Goal: Task Accomplishment & Management: Use online tool/utility

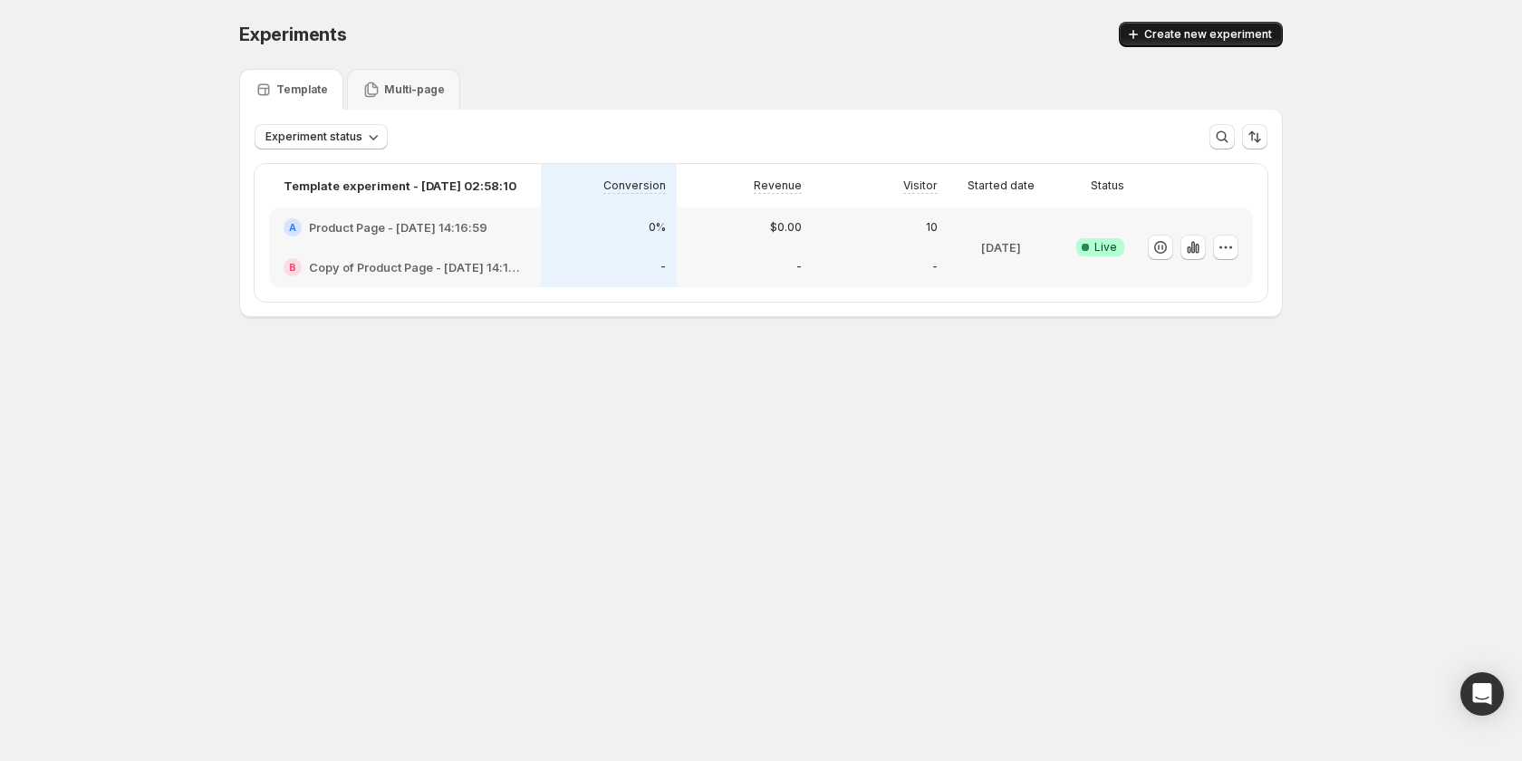
click at [1208, 34] on span "Create new experiment" at bounding box center [1208, 34] width 128 height 14
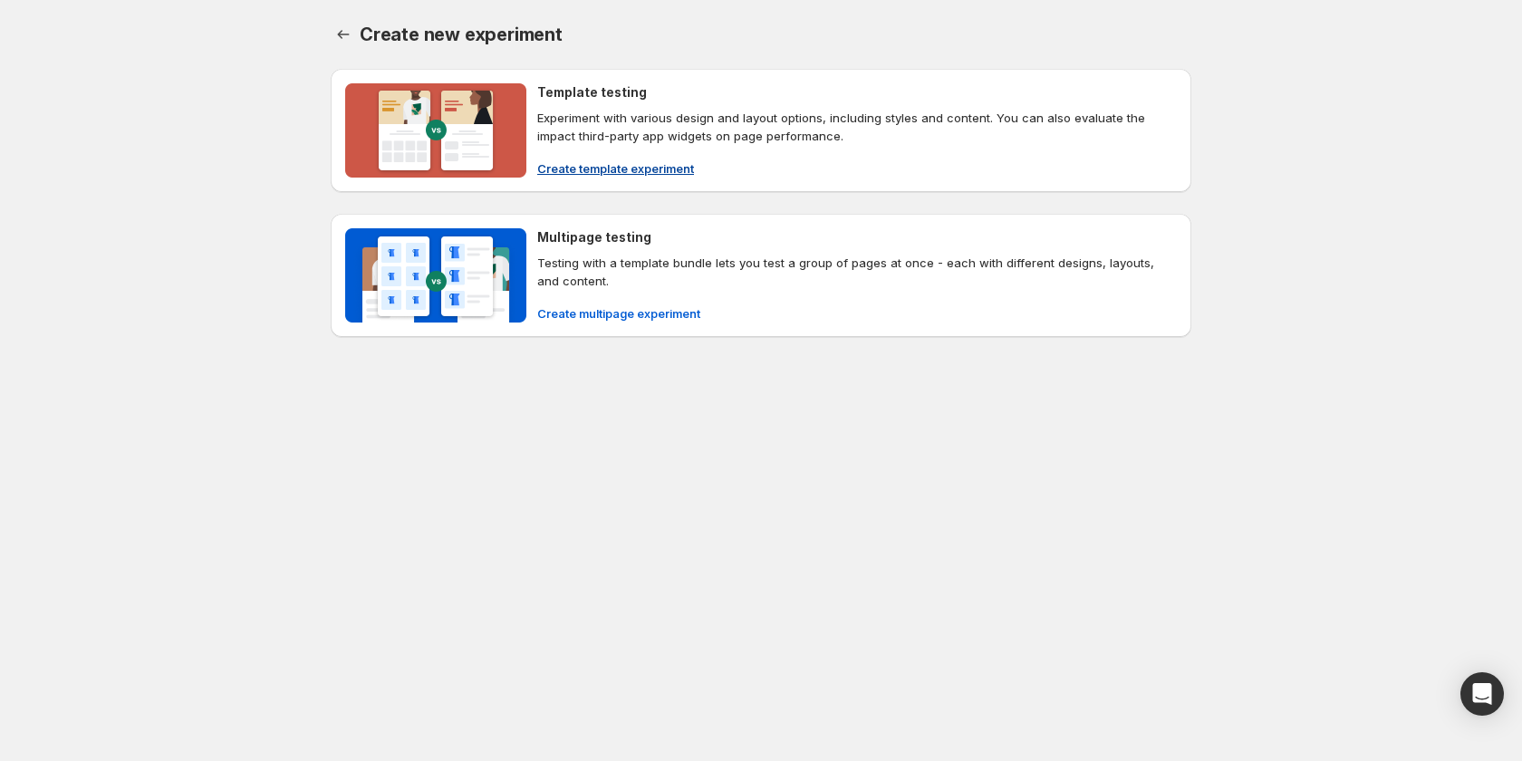
click at [638, 162] on span "Create template experiment" at bounding box center [615, 168] width 157 height 18
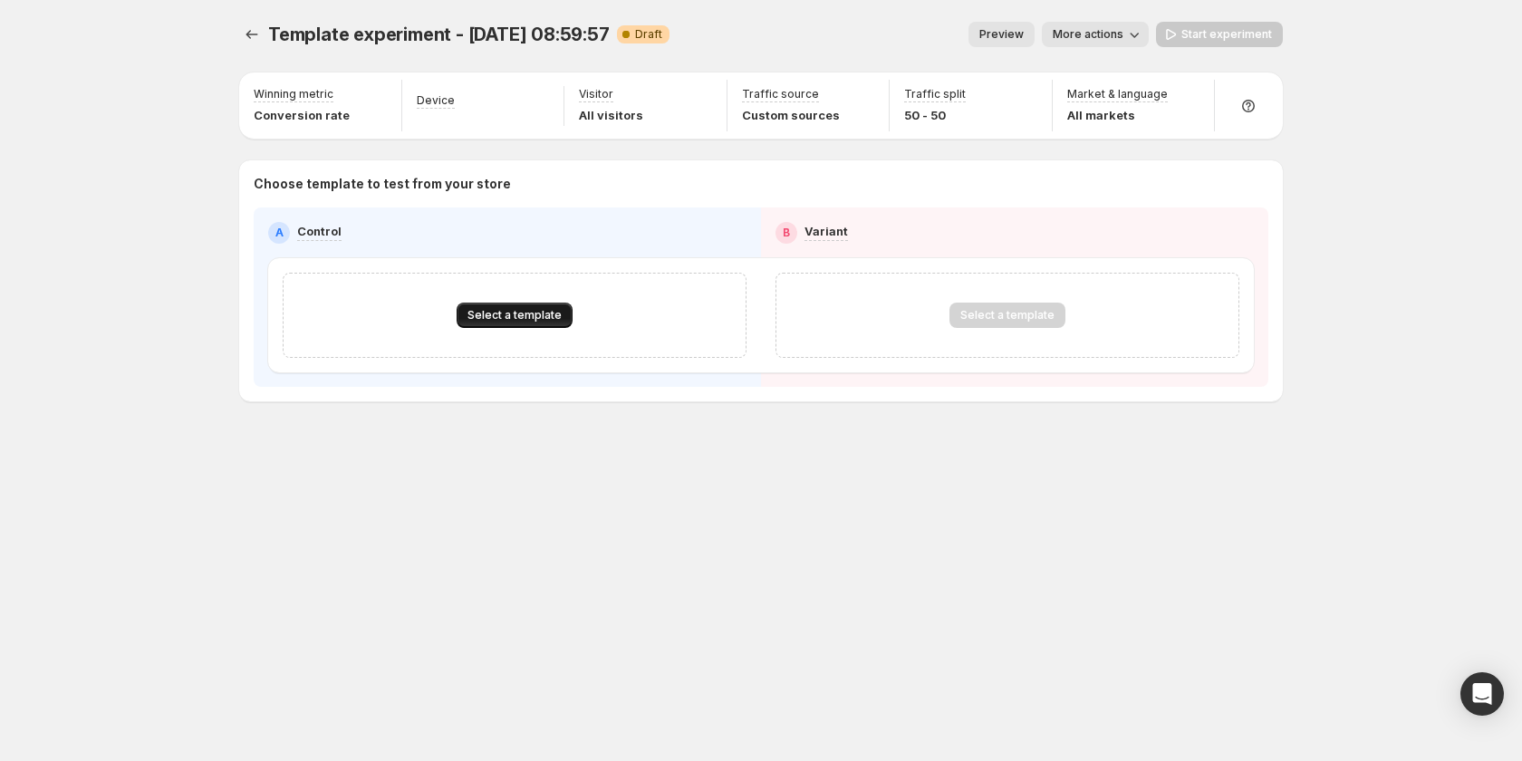
click at [516, 309] on span "Select a template" at bounding box center [514, 315] width 94 height 14
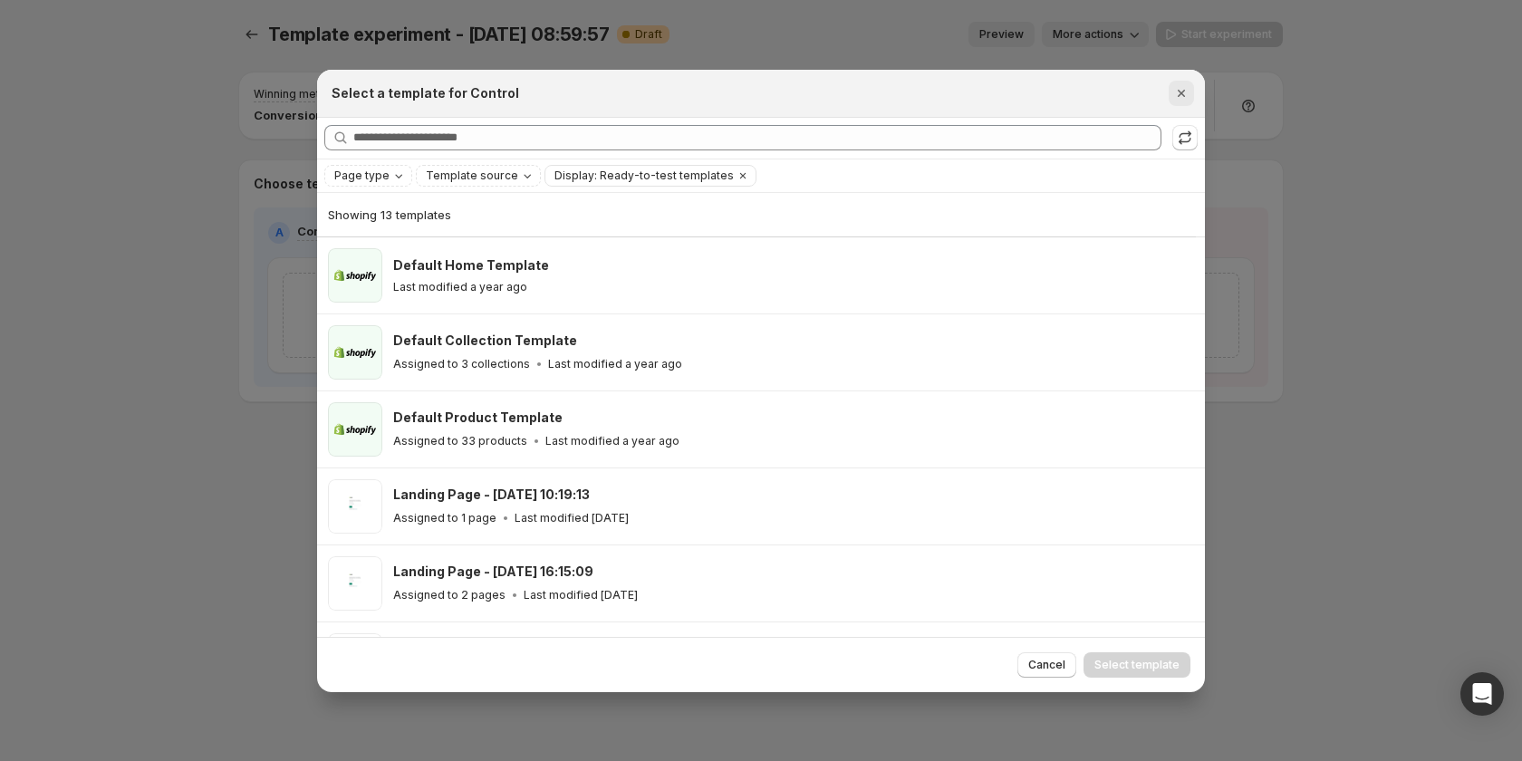
click at [1177, 96] on icon "Close" at bounding box center [1181, 93] width 18 height 18
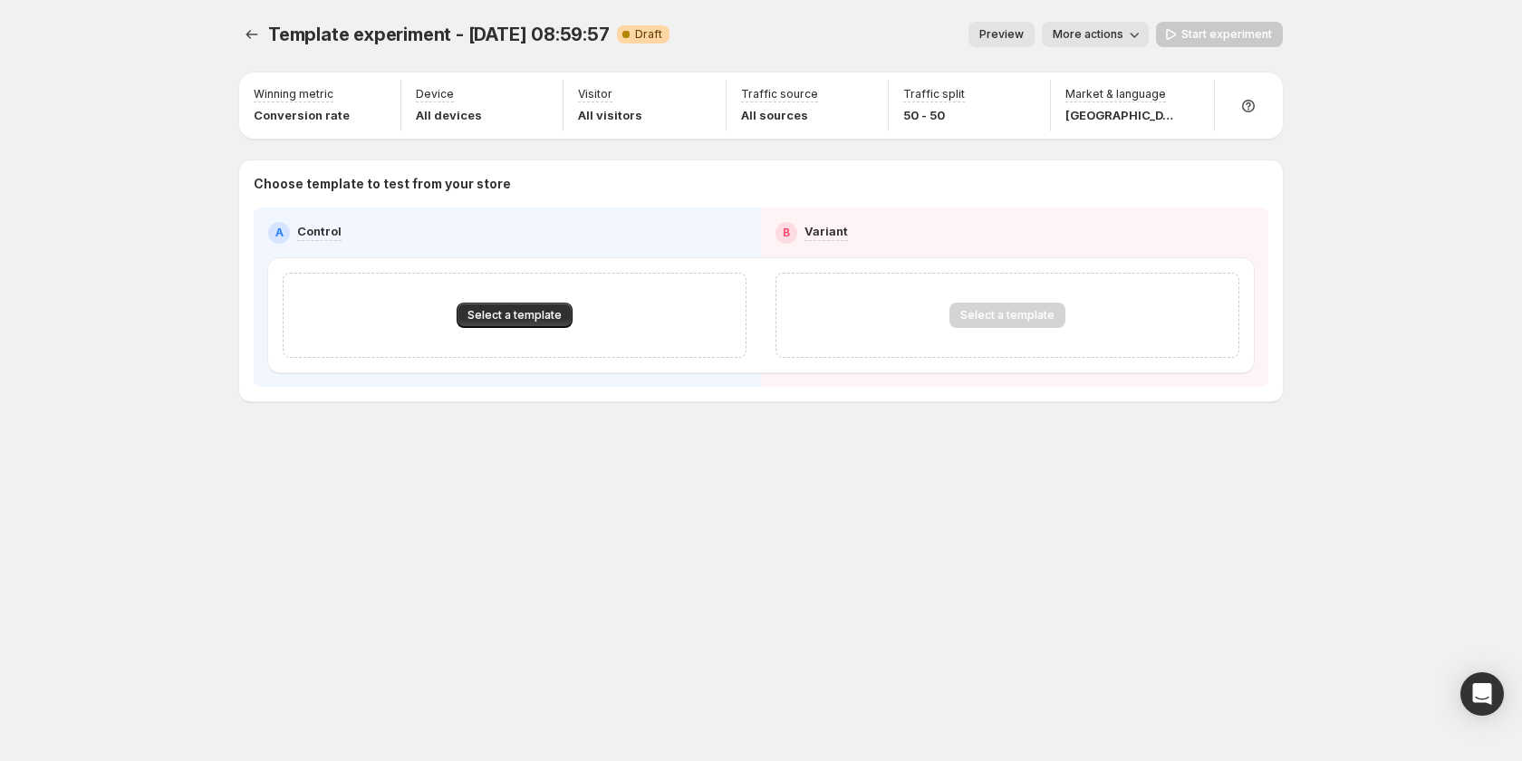
click at [262, 21] on div "Template experiment - [DATE] 08:59:57. This page is ready Template experiment -…" at bounding box center [761, 34] width 1044 height 69
click at [250, 26] on icon "Experiments" at bounding box center [252, 34] width 18 height 18
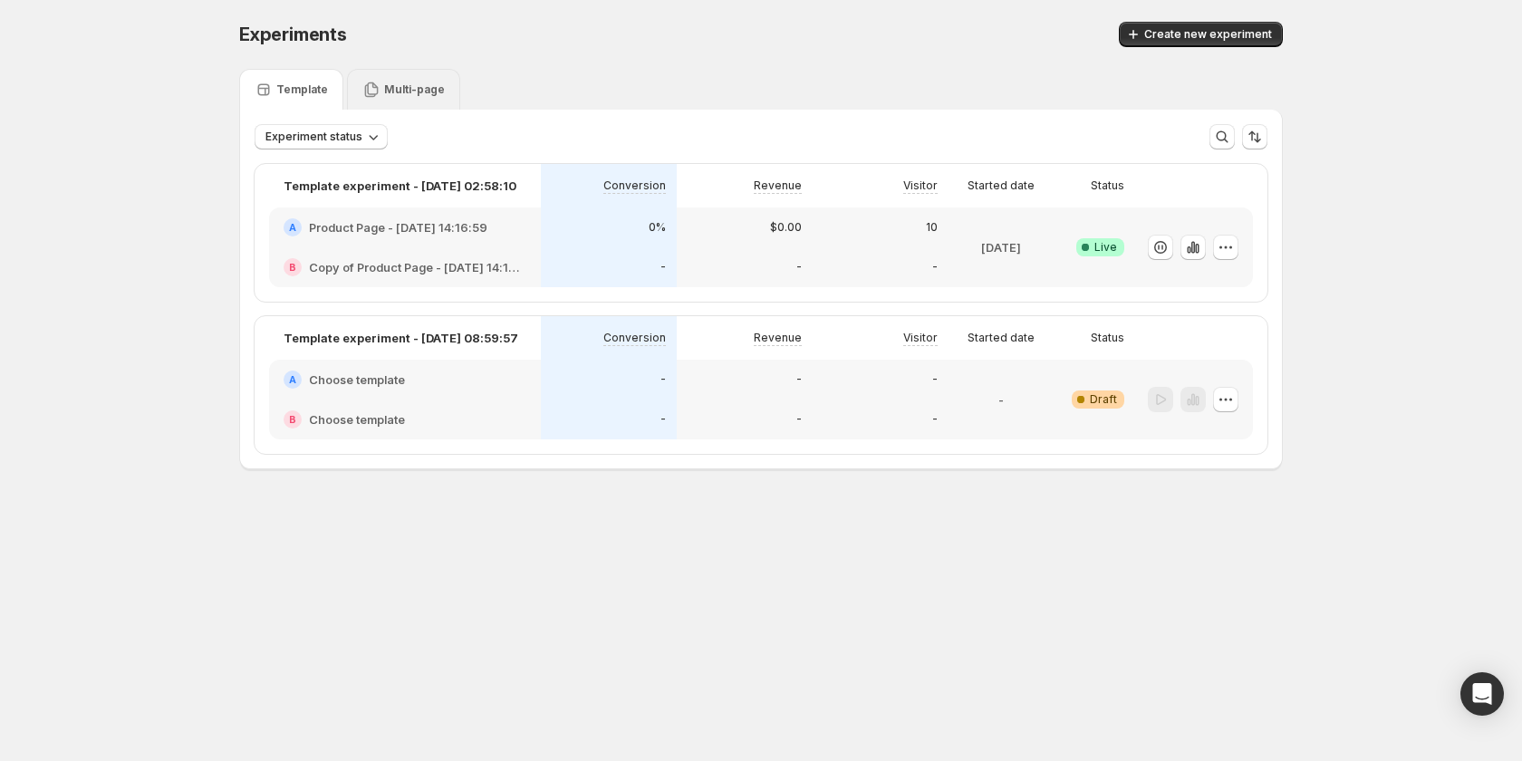
click at [402, 94] on p "Multi-page" at bounding box center [414, 89] width 61 height 14
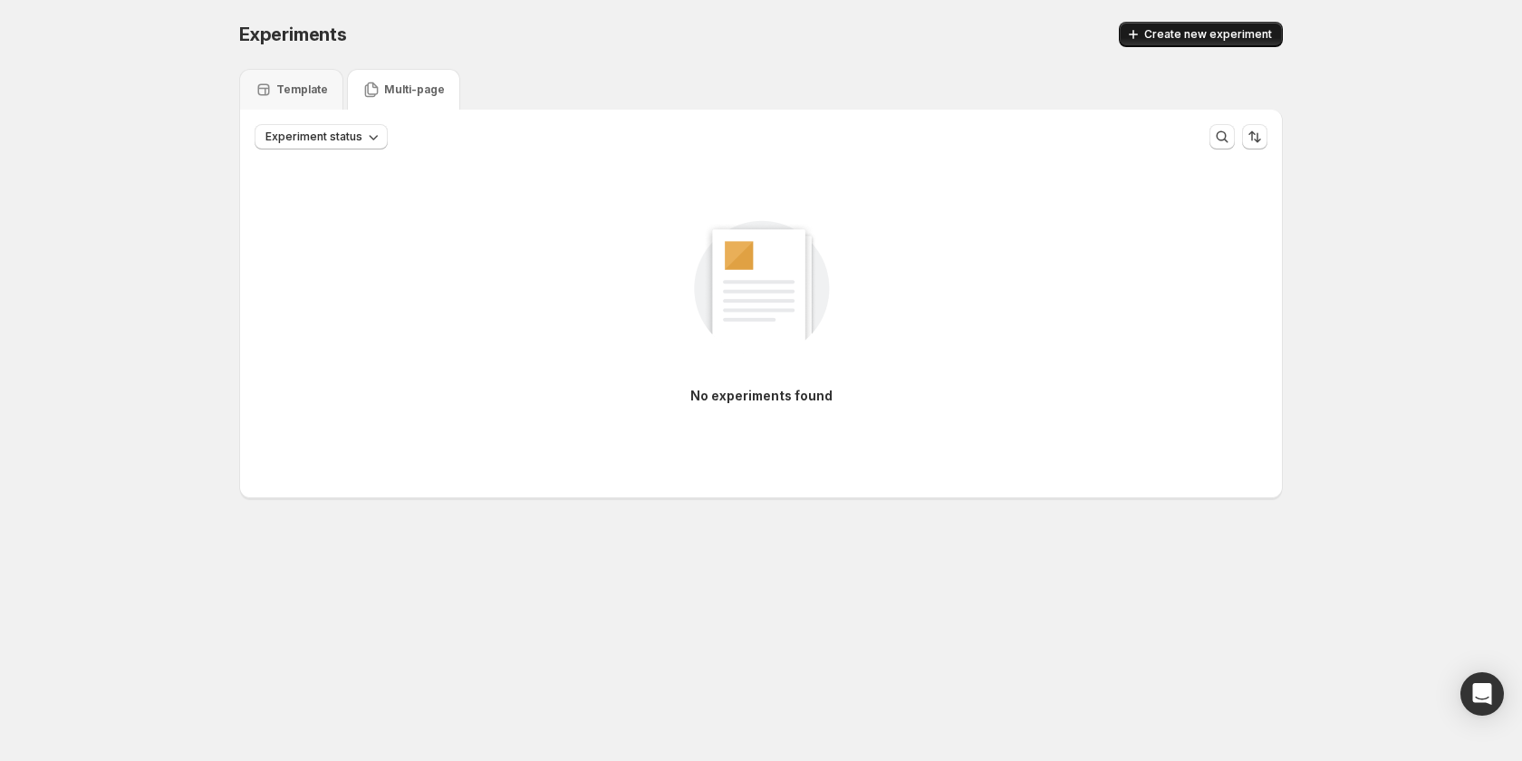
click at [1200, 31] on span "Create new experiment" at bounding box center [1208, 34] width 128 height 14
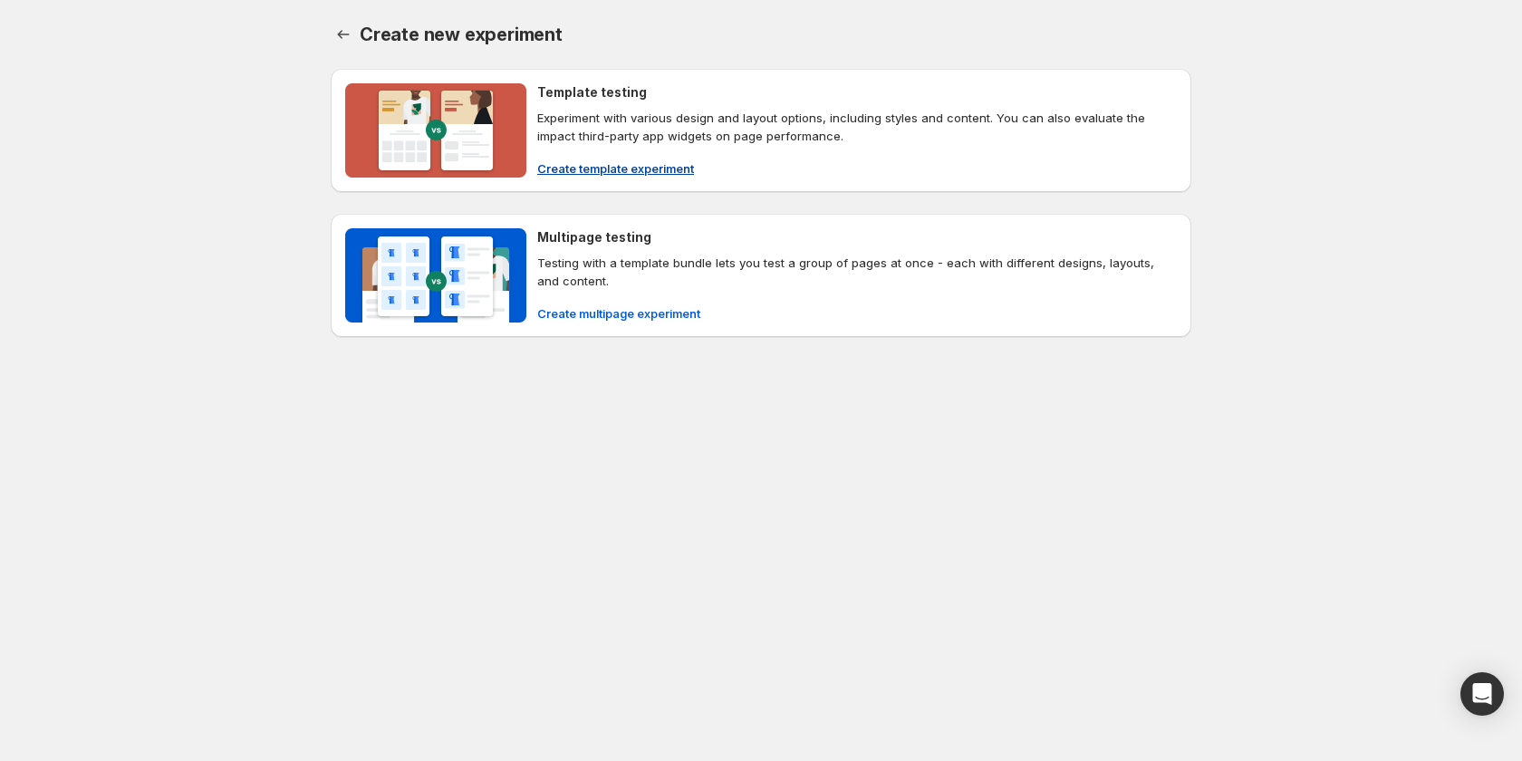
click at [632, 162] on span "Create template experiment" at bounding box center [615, 168] width 157 height 18
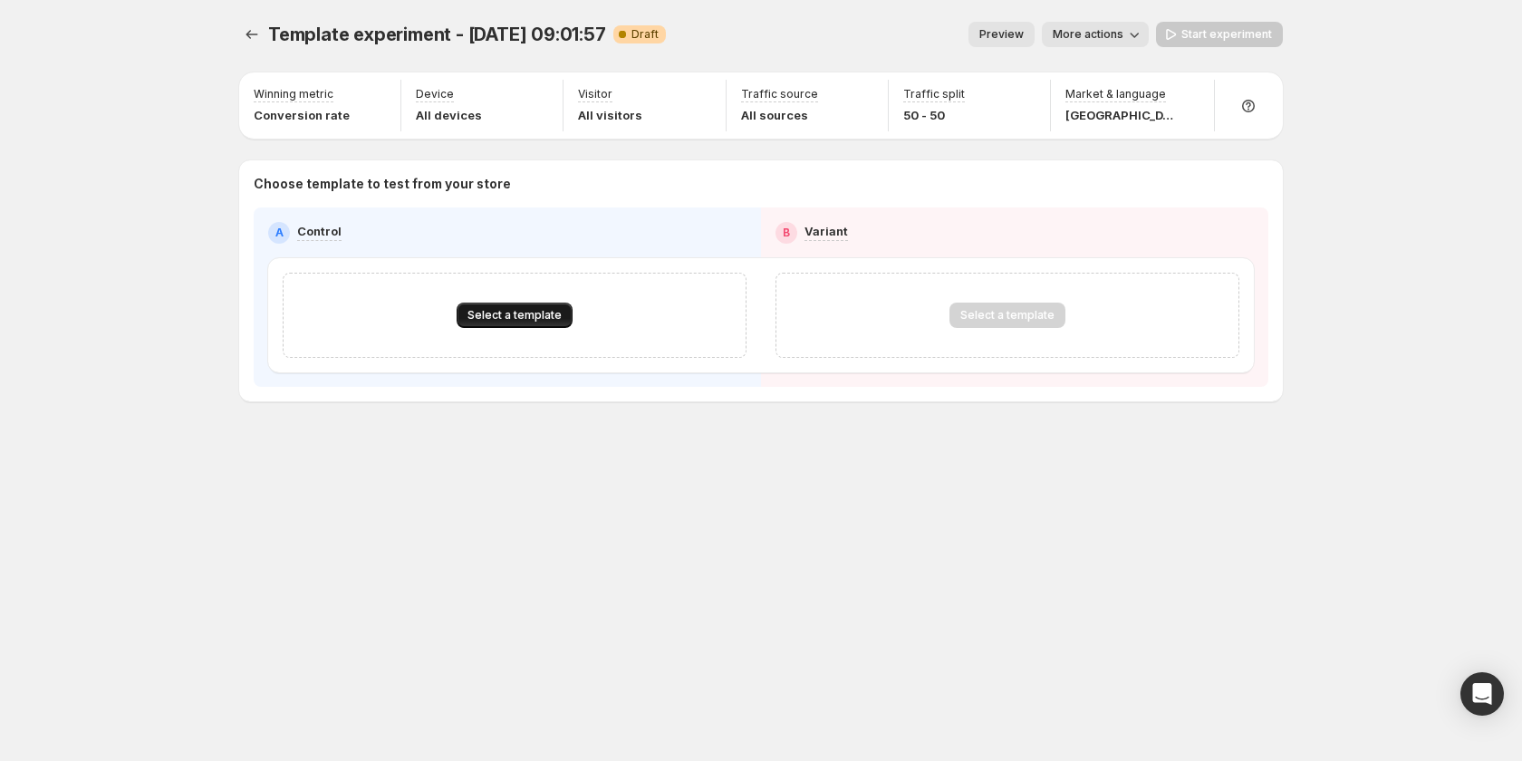
click at [531, 312] on span "Select a template" at bounding box center [514, 315] width 94 height 14
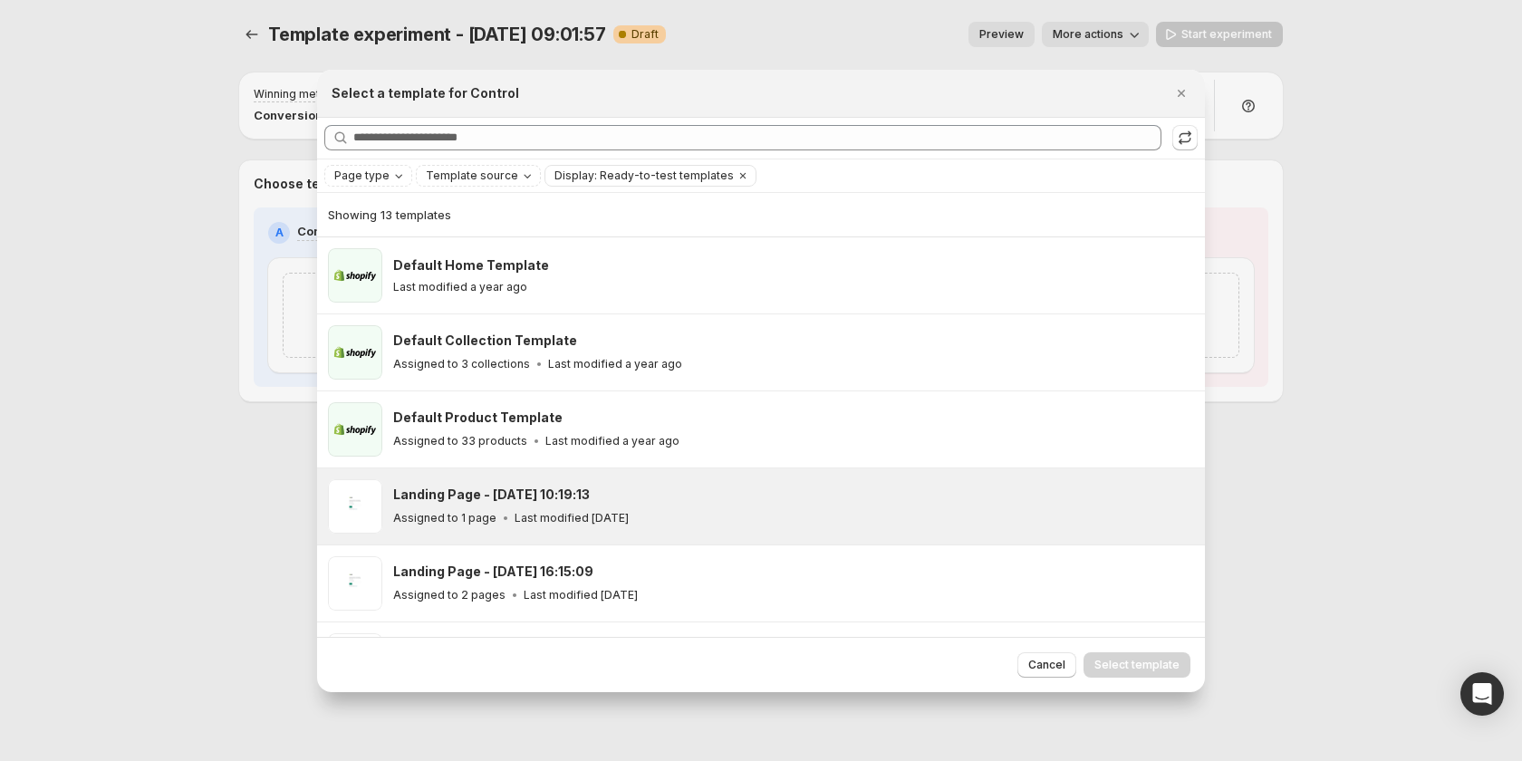
click at [715, 515] on div "Assigned to 1 page Last modified [DATE]" at bounding box center [790, 518] width 795 height 18
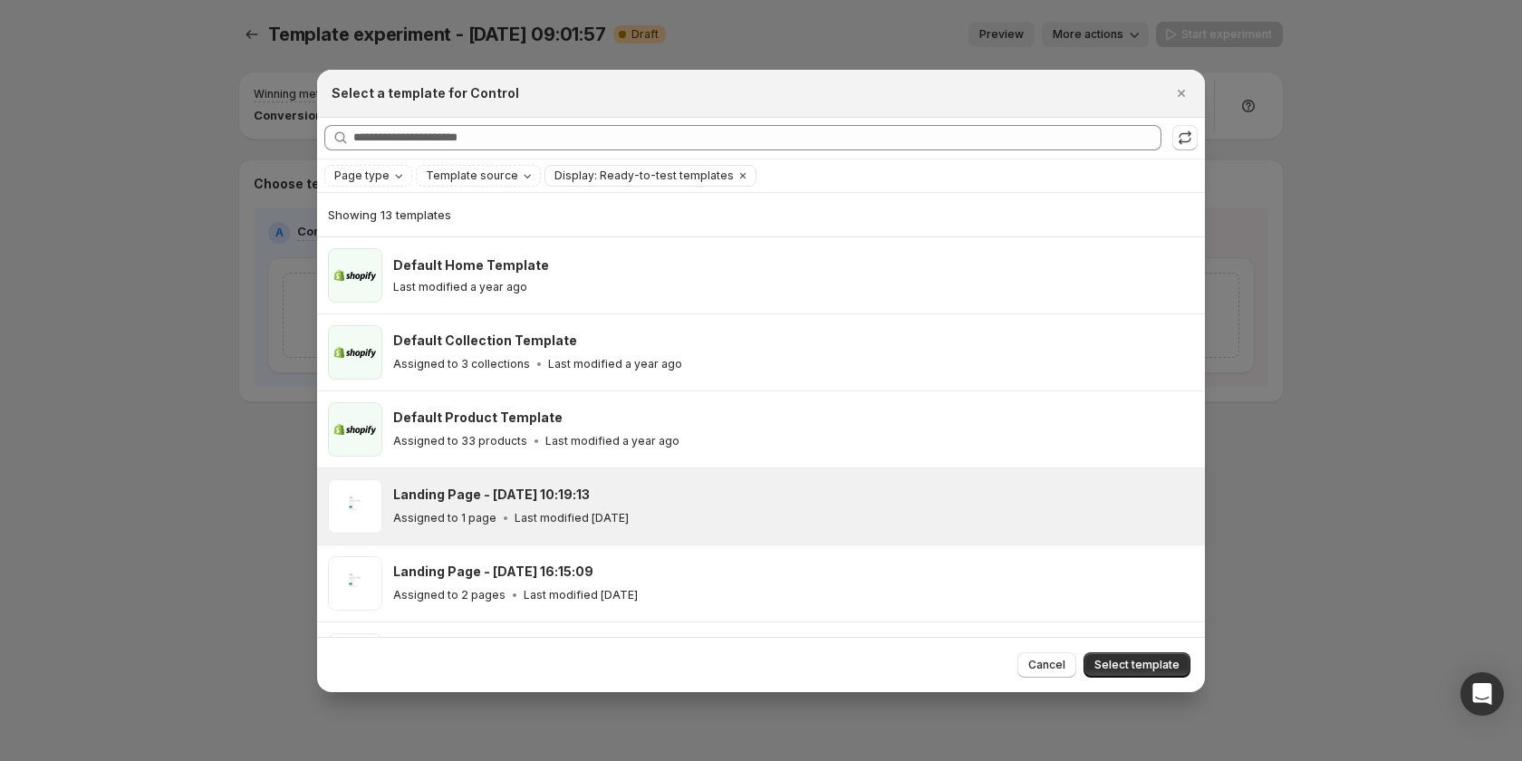
click at [1160, 679] on div "Cancel Select template" at bounding box center [761, 664] width 888 height 55
click at [1156, 665] on span "Select template" at bounding box center [1136, 665] width 85 height 14
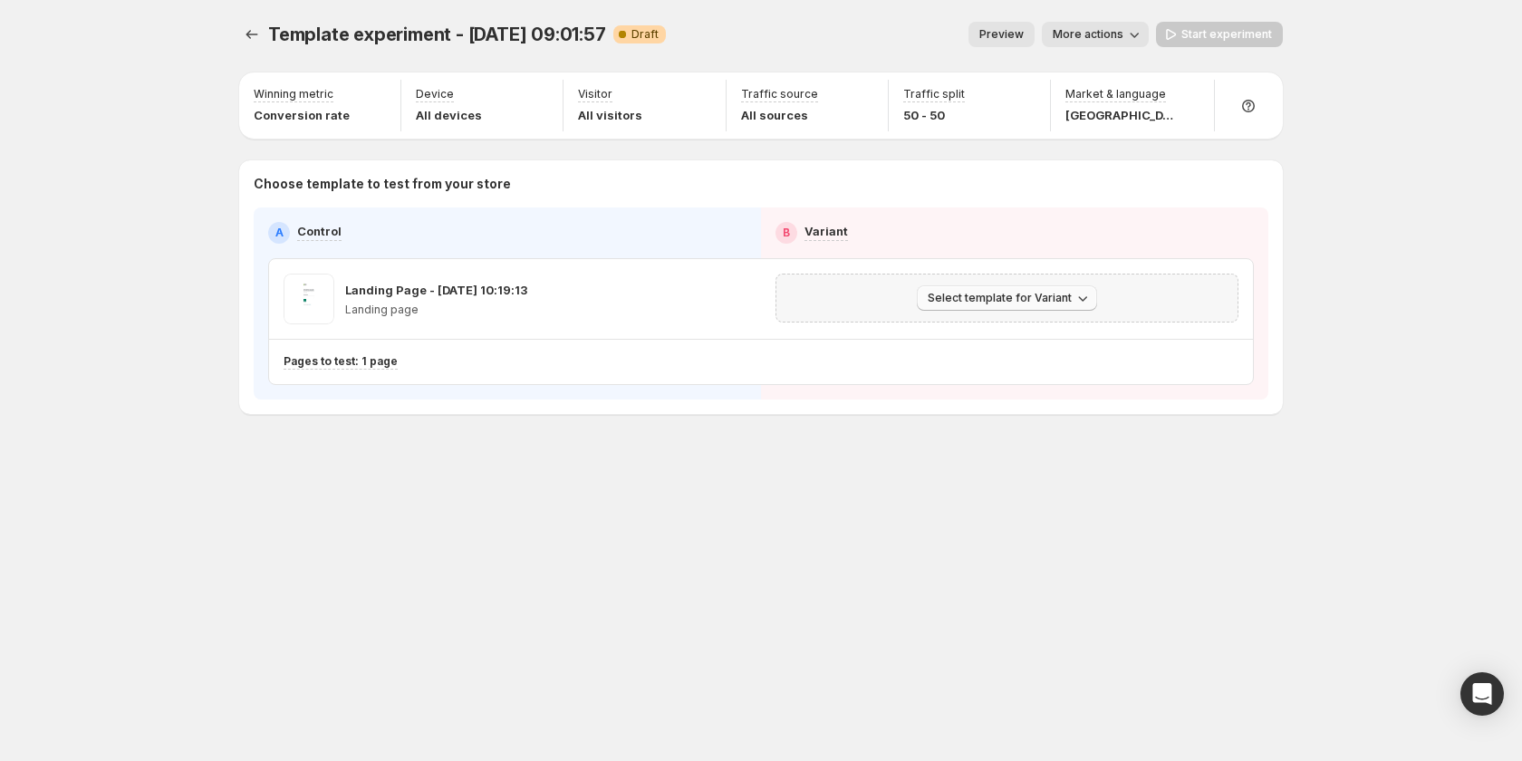
click at [983, 294] on span "Select template for Variant" at bounding box center [1000, 298] width 144 height 14
click at [997, 366] on span "Create Variant based on Control" at bounding box center [1010, 367] width 185 height 14
click at [258, 25] on button "Experiments" at bounding box center [251, 34] width 25 height 25
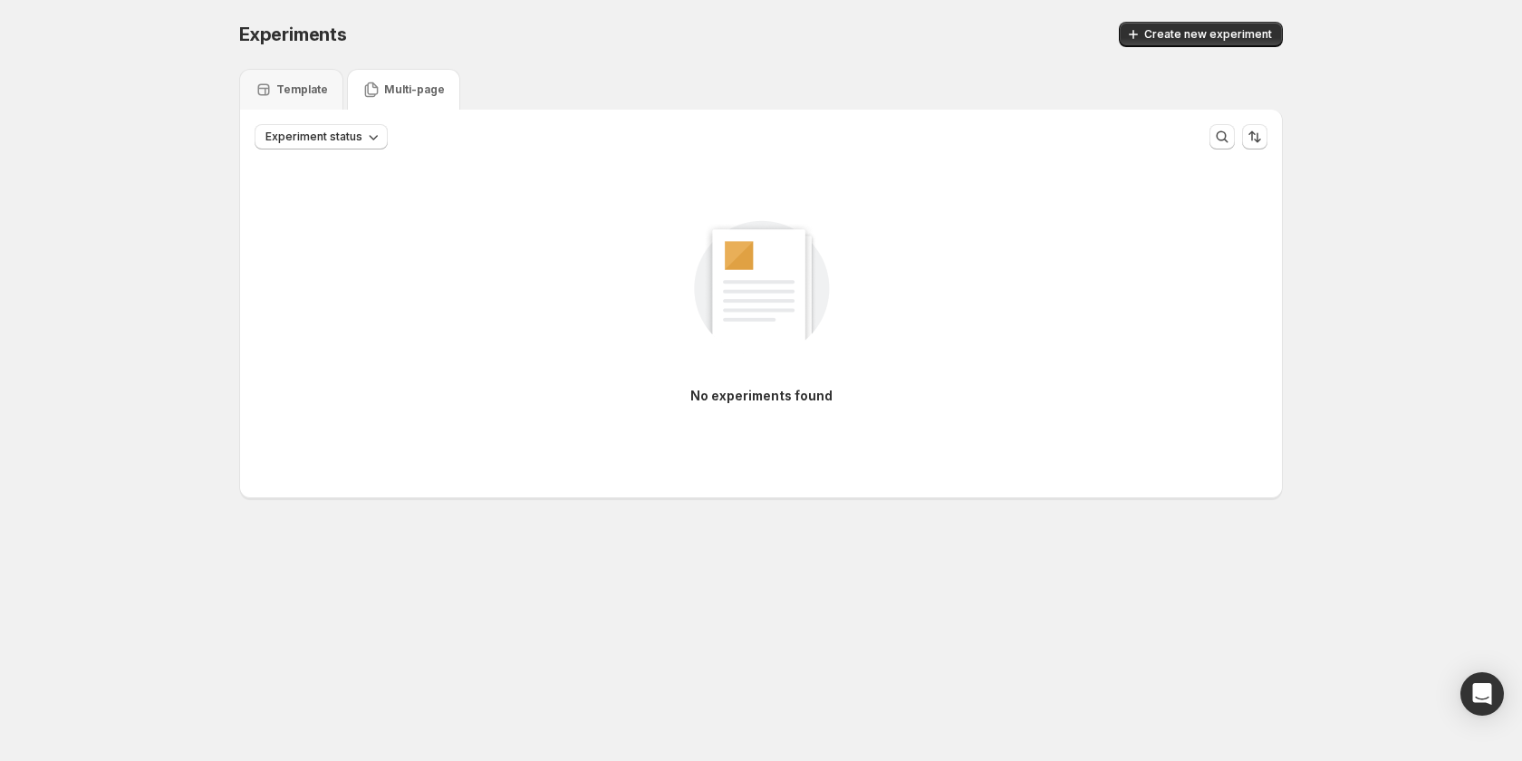
click at [396, 68] on div "Experiments. This page is ready Experiments Create new experiment" at bounding box center [761, 34] width 1044 height 69
click at [394, 86] on p "Multi-page" at bounding box center [414, 89] width 61 height 14
